Goal: Check status

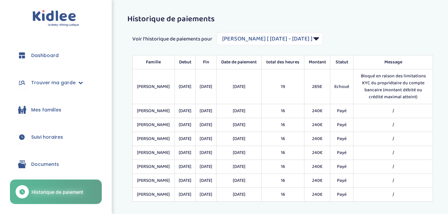
select select "1827"
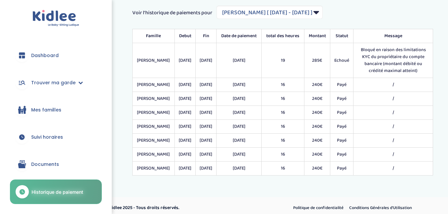
scroll to position [26, 0]
click at [57, 193] on span "Historique de paiement" at bounding box center [57, 191] width 52 height 7
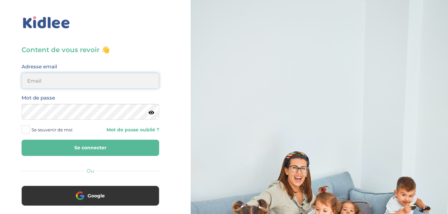
click at [116, 84] on input "email" at bounding box center [91, 81] width 138 height 16
type input "djenny.celian@outlook.fr"
click at [100, 146] on button "Se connecter" at bounding box center [91, 147] width 138 height 16
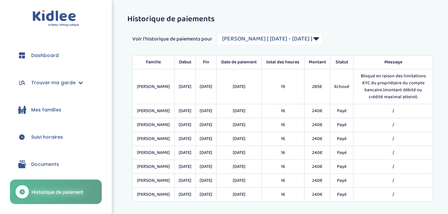
select select "1827"
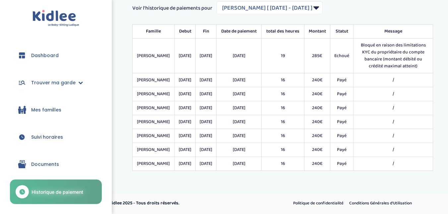
click at [43, 135] on span "Suivi horaires" at bounding box center [47, 137] width 32 height 7
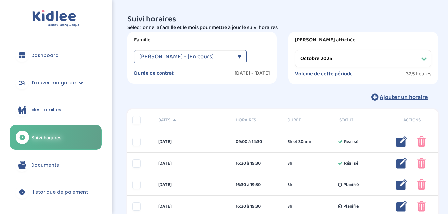
select select "octobre 2025"
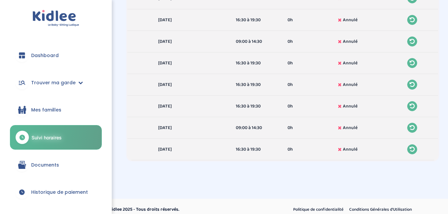
scroll to position [362, 0]
